Goal: Task Accomplishment & Management: Complete application form

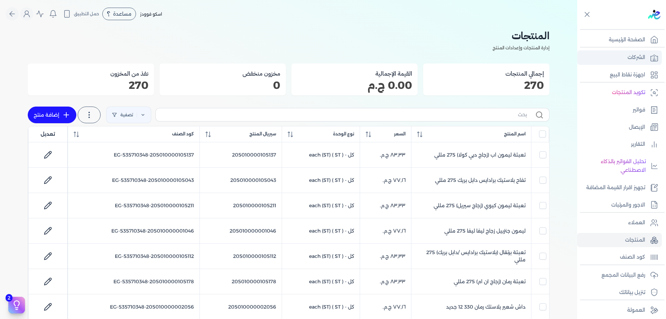
click at [655, 54] on icon at bounding box center [654, 57] width 8 height 8
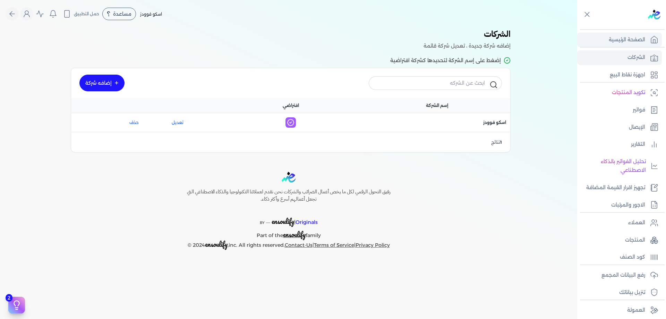
click at [654, 39] on icon at bounding box center [654, 39] width 8 height 8
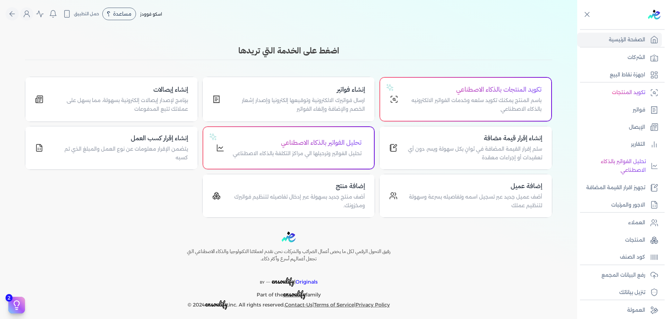
click at [478, 48] on h3 "اضغط على الخدمة التي تريدها" at bounding box center [288, 50] width 527 height 12
click at [648, 60] on link "الشركات" at bounding box center [619, 57] width 85 height 15
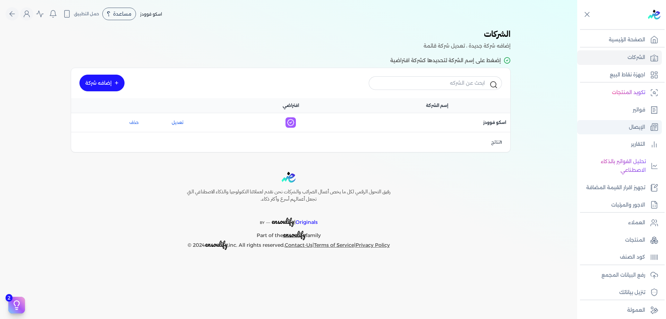
click at [650, 120] on link "الإيصال" at bounding box center [619, 127] width 85 height 15
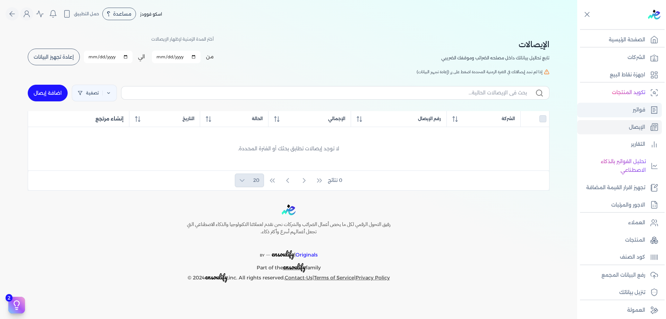
click at [650, 110] on icon at bounding box center [654, 110] width 8 height 8
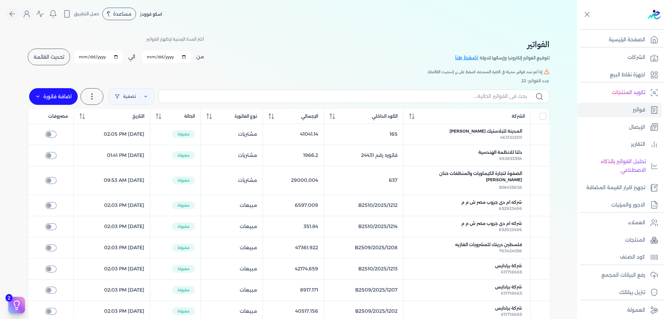
click at [399, 72] on h5 "إذا لم تجد فواتير حديثة في الفترة المحددة، اضغط على زر (تحديث القائمة)." at bounding box center [289, 72] width 522 height 6
click at [99, 93] on label at bounding box center [91, 96] width 23 height 17
click at [174, 79] on div "عدد الفواتير: 22" at bounding box center [289, 81] width 522 height 6
click at [24, 12] on button "Global" at bounding box center [26, 13] width 13 height 13
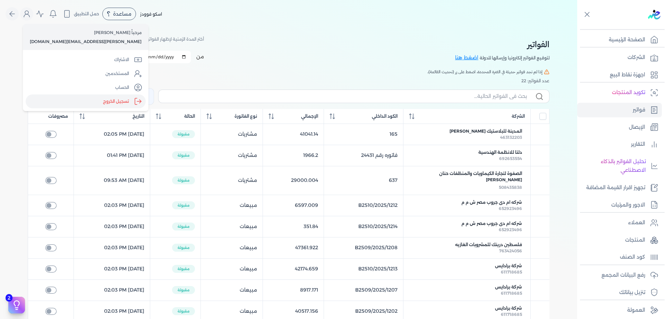
click at [91, 103] on label "تسجيل الخروج" at bounding box center [86, 101] width 120 height 14
click at [577, 28] on input "Close" at bounding box center [577, 28] width 0 height 0
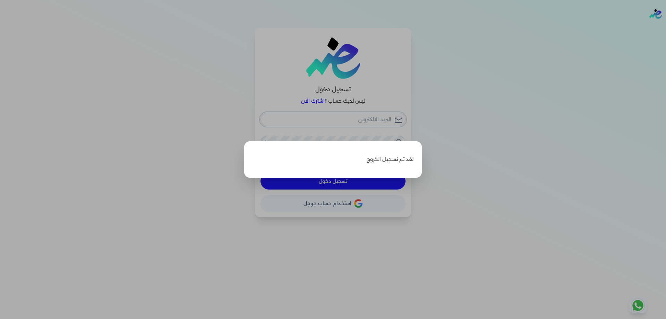
type input "[PERSON_NAME][EMAIL_ADDRESS][DOMAIN_NAME]"
checkbox input "false"
click at [465, 145] on label "Close" at bounding box center [333, 159] width 666 height 319
click at [666, 28] on input "Close" at bounding box center [666, 28] width 0 height 0
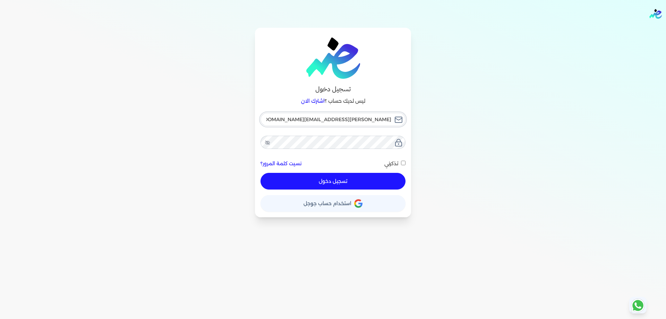
click at [379, 122] on input "[PERSON_NAME][EMAIL_ADDRESS][DOMAIN_NAME]" at bounding box center [333, 119] width 145 height 13
checkbox input "false"
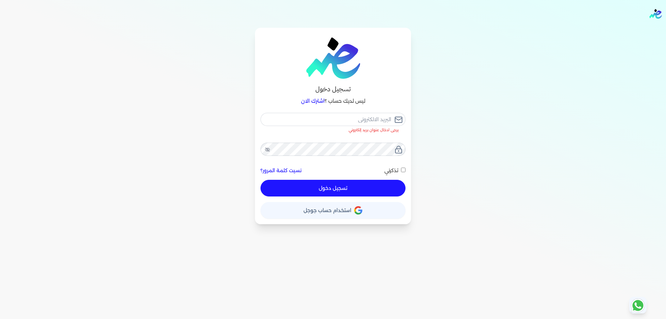
click at [381, 140] on div "يرجى ادخال عنوان بريد إلكتروني نسيت كلمة المرور؟ تذكرني تسجيل دخول" at bounding box center [333, 155] width 145 height 84
checkbox input "false"
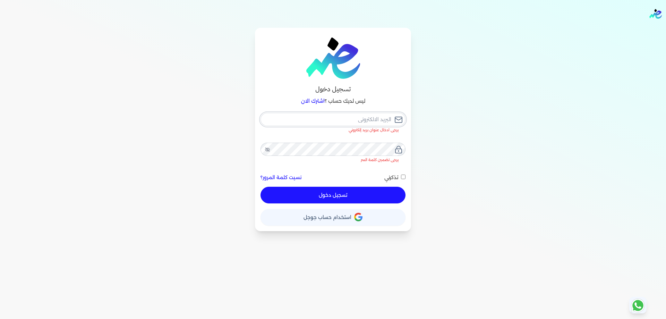
click at [379, 124] on input "email" at bounding box center [333, 119] width 145 height 13
click at [358, 123] on input "email" at bounding box center [333, 119] width 145 height 13
paste input "[EMAIL_ADDRESS][DOMAIN_NAME]"
type input "[EMAIL_ADDRESS][DOMAIN_NAME]"
checkbox input "false"
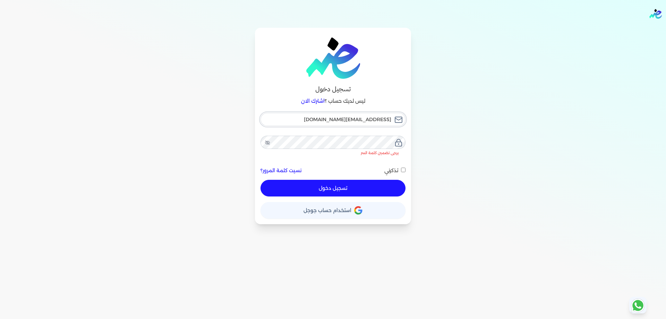
type input "[EMAIL_ADDRESS][DOMAIN_NAME]"
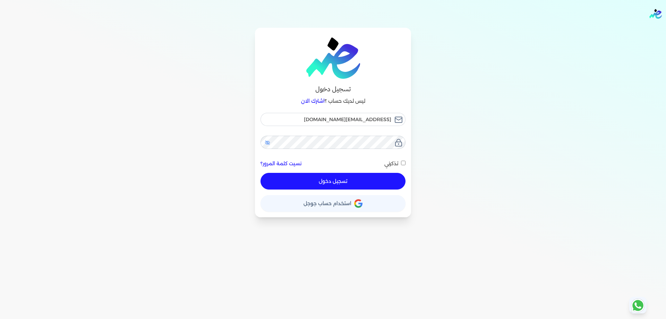
click at [268, 140] on icon at bounding box center [268, 143] width 6 height 6
click at [385, 165] on span "تذكرني" at bounding box center [391, 163] width 14 height 6
click at [401, 165] on input "تذكرني" at bounding box center [403, 163] width 5 height 5
checkbox input "true"
click at [378, 179] on button "تسجيل دخول" at bounding box center [333, 181] width 145 height 17
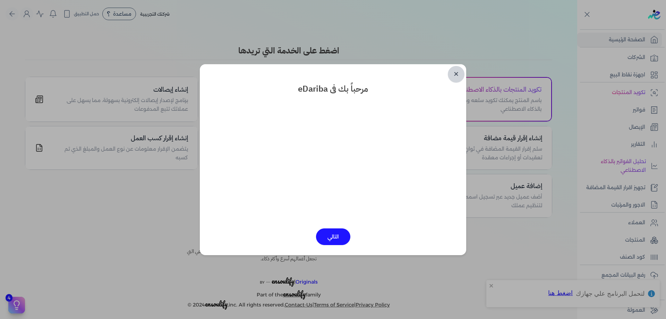
click at [460, 72] on link "✕" at bounding box center [456, 74] width 17 height 17
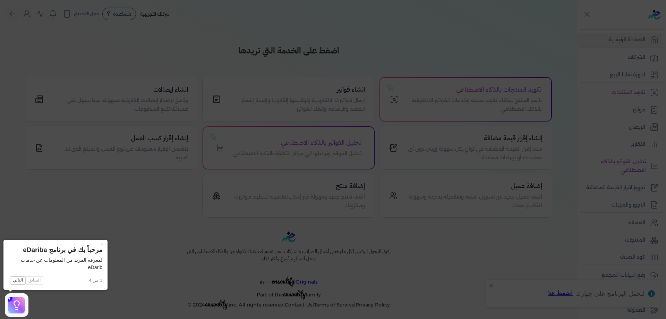
click at [383, 59] on icon at bounding box center [333, 159] width 666 height 319
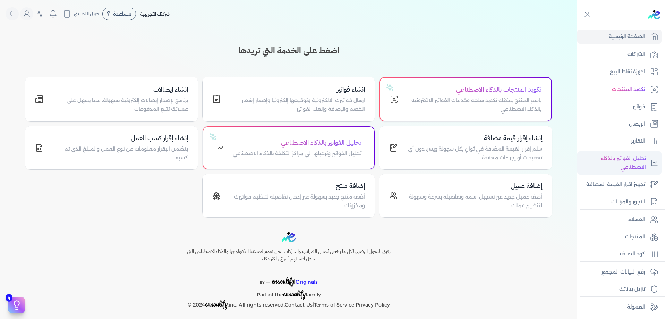
scroll to position [4, 0]
click at [653, 54] on icon at bounding box center [654, 53] width 8 height 8
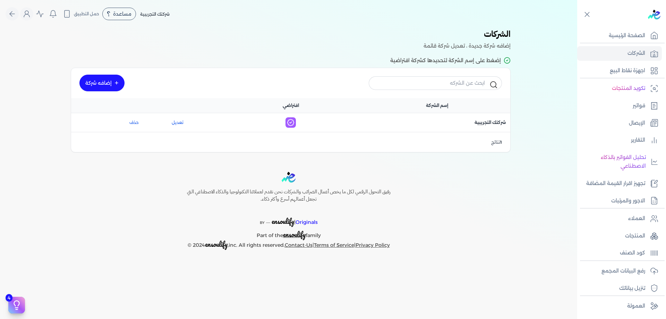
click at [534, 120] on div "الشركات المستخدمة حديثاً شركة جديدة شركتك التجريبية الرسوم الضريبية : 2,960,000…" at bounding box center [288, 93] width 577 height 130
click at [95, 78] on link "إضافه شركة" at bounding box center [101, 83] width 45 height 17
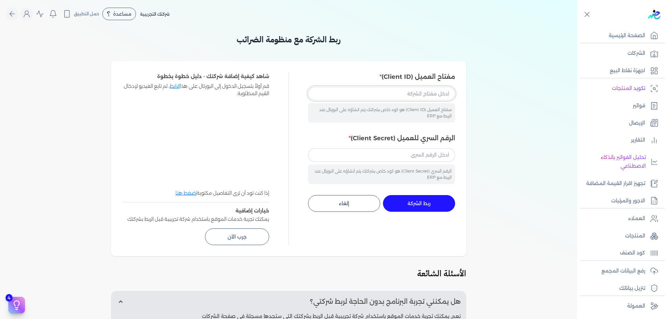
click at [395, 99] on input "مفتاح العميل (Client ID)" at bounding box center [381, 93] width 147 height 13
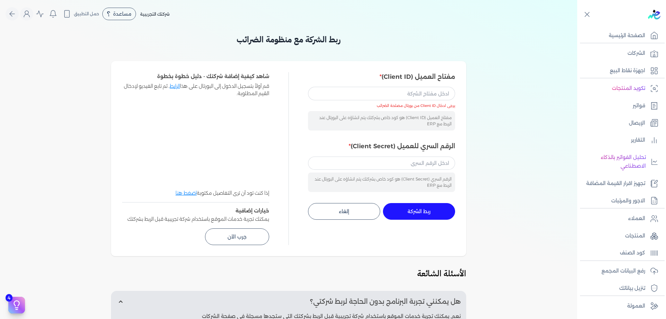
click at [421, 102] on div "مفتاح العميل (Client ID) هو كود خاص بشركتك يتم انشاؤه على البورتال عند الربط مع…" at bounding box center [381, 109] width 147 height 44
click at [422, 100] on input "مفتاح العميل (Client ID)" at bounding box center [381, 93] width 147 height 13
click at [427, 96] on input "مفتاح العميل (Client ID)" at bounding box center [381, 93] width 147 height 13
paste input "233cd3e3-afe9-43a4-aab2-0c78c902bb02"
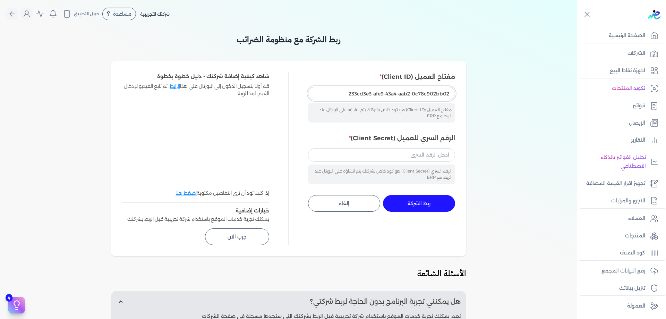
type input "233cd3e3-afe9-43a4-aab2-0c78c902bb02"
click at [394, 147] on div "الرقم السري للعميل (Client Secret) الرقم السري (Client Secret) هو كود خاص بشركت…" at bounding box center [381, 159] width 147 height 50
click at [438, 156] on input "الرقم السري للعميل (Client Secret)" at bounding box center [381, 154] width 147 height 13
paste input "9f781216-ded7-4207-987d-8fb89e4664fd"
type input "9f781216-ded7-4207-987d-8fb89e4664fd"
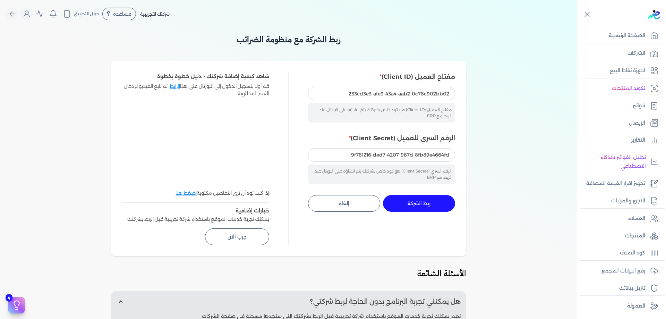
click at [435, 207] on button "ربط الشركة جاري التنفيذ" at bounding box center [419, 203] width 72 height 17
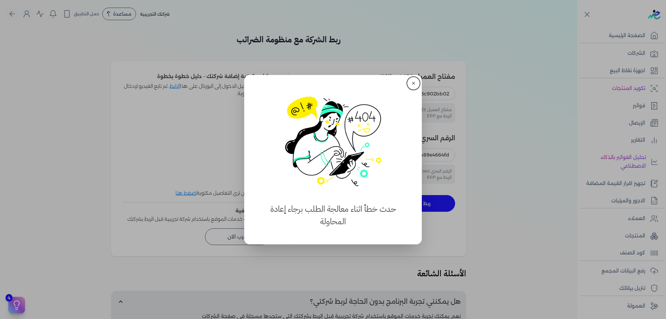
click at [413, 79] on button "✕" at bounding box center [413, 83] width 11 height 11
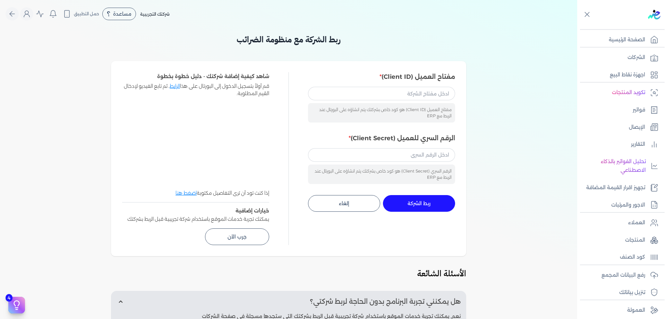
click at [426, 101] on div "مفتاح العميل (Client ID) هو كود خاص بشركتك يتم انشاؤه على البورتال عند الربط مع…" at bounding box center [381, 104] width 147 height 35
click at [427, 91] on input "مفتاح العميل (Client ID)" at bounding box center [381, 93] width 147 height 13
paste input "233cd3e3-afe9-43a4-aab2-0c78c902bb02"
type input "233cd3e3-afe9-43a4-aab2-0c78c902bb02"
click at [415, 151] on input "الرقم السري للعميل (Client Secret)" at bounding box center [381, 154] width 147 height 13
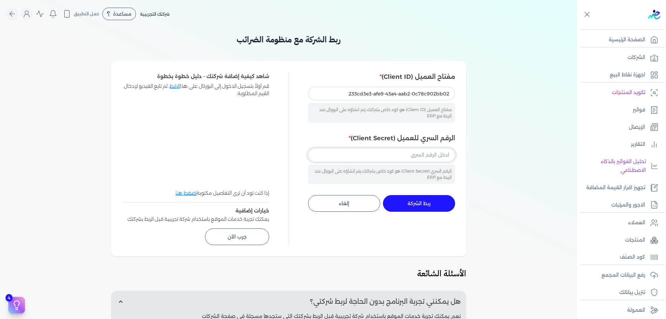
paste input "9f781216-ded7-4207-987d-8fb89e4664fd"
type input "9f781216-ded7-4207-987d-8fb89e4664fd"
click at [432, 200] on button "ربط الشركة جاري التنفيذ" at bounding box center [419, 203] width 72 height 17
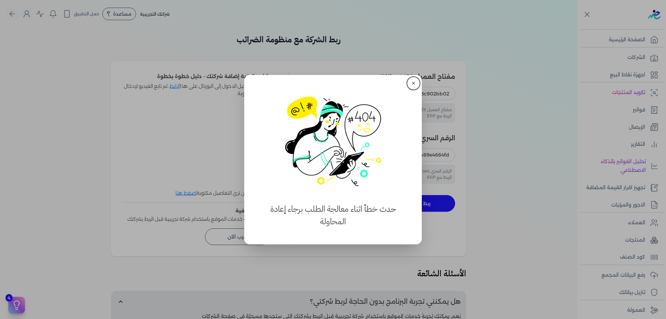
click at [416, 84] on button "✕" at bounding box center [413, 83] width 11 height 11
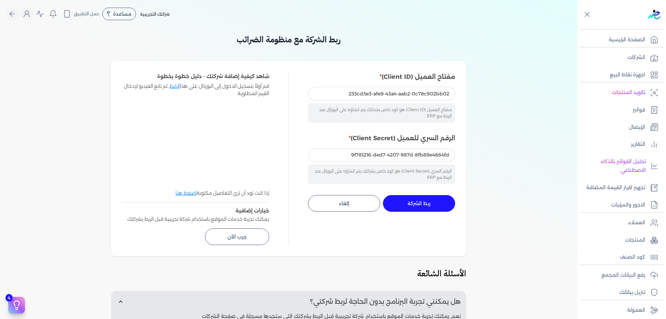
click at [444, 213] on div "مفتاح العميل (Client ID) 233cd3e3-afe9-43a4-aab2-0c78c902bb02 مفتاح العميل (Cli…" at bounding box center [381, 158] width 147 height 173
click at [446, 202] on button "ربط الشركة جاري التنفيذ" at bounding box center [419, 203] width 72 height 17
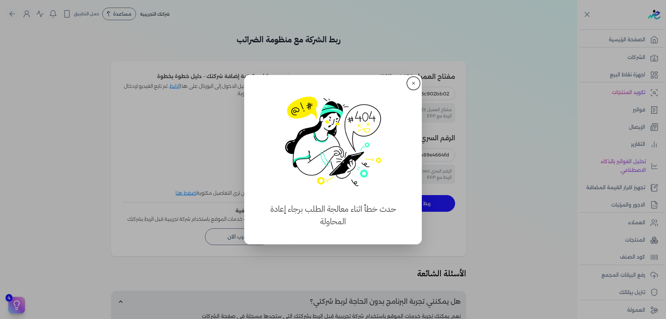
click at [416, 80] on button "✕" at bounding box center [413, 83] width 11 height 11
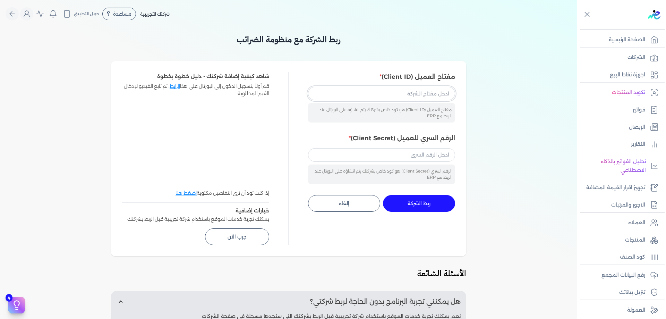
click at [433, 96] on input "مفتاح العميل (Client ID)" at bounding box center [381, 93] width 147 height 13
paste input "233cd3e3-afe9-43a4-aab2-0c78c902bb02"
type input "233cd3e3-afe9-43a4-aab2-0c78c902bb02"
click at [425, 156] on input "الرقم السري للعميل (Client Secret)" at bounding box center [381, 154] width 147 height 13
paste input "9f781216-ded7-4207-987d-8fb89e4664fd"
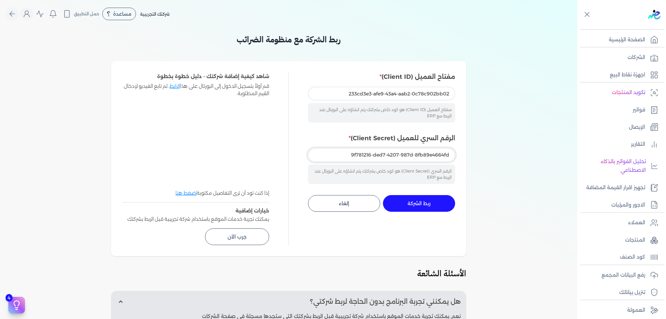
type input "9f781216-ded7-4207-987d-8fb89e4664fd"
click at [439, 200] on button "ربط الشركة جاري التنفيذ" at bounding box center [419, 203] width 72 height 17
